Goal: Information Seeking & Learning: Compare options

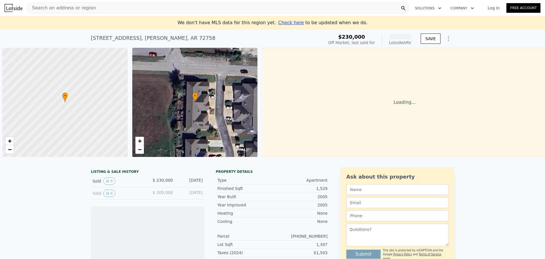
scroll to position [0, 2]
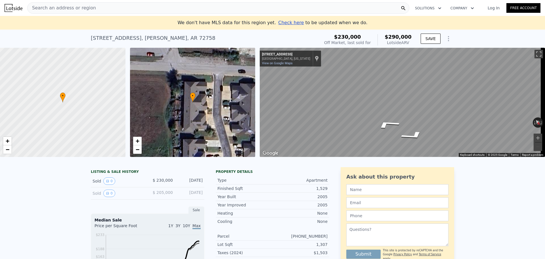
click at [545, 91] on div "Search an address or region Solutions Company Open main menu Log In Free Accoun…" at bounding box center [272, 129] width 545 height 259
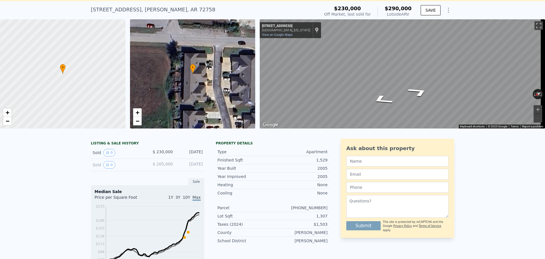
scroll to position [0, 0]
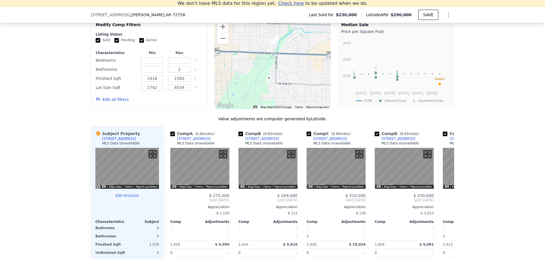
scroll to position [562, 0]
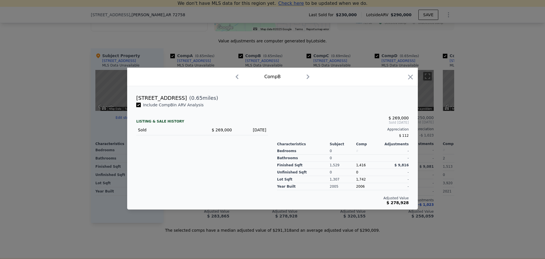
click at [309, 77] on icon "button" at bounding box center [308, 76] width 3 height 5
click at [410, 76] on icon "button" at bounding box center [411, 77] width 8 height 8
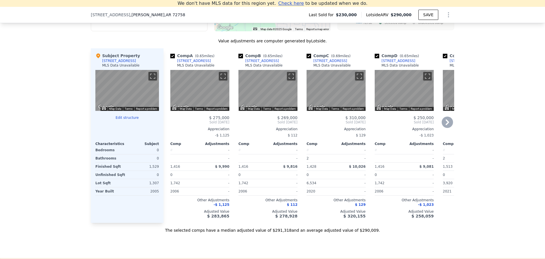
click at [263, 63] on div "[STREET_ADDRESS]" at bounding box center [262, 61] width 34 height 5
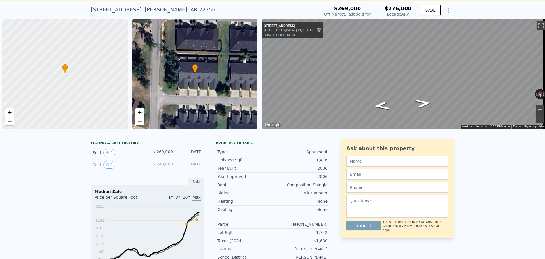
scroll to position [0, 2]
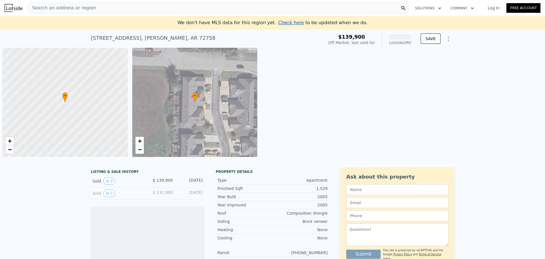
scroll to position [0, 2]
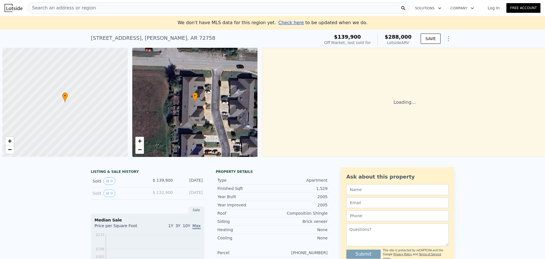
scroll to position [0, 2]
